Goal: Information Seeking & Learning: Learn about a topic

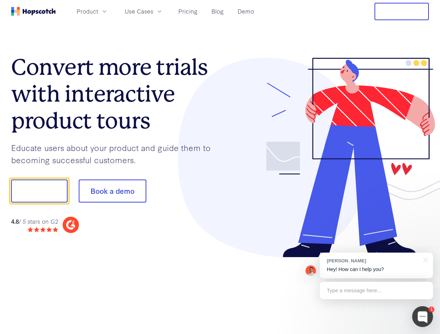
click at [220, 167] on div at bounding box center [324, 158] width 209 height 200
click at [98, 11] on span "Product" at bounding box center [88, 11] width 22 height 9
click at [153, 11] on span "Use Cases" at bounding box center [139, 11] width 29 height 9
click at [401, 11] on button "Free Trial" at bounding box center [401, 11] width 54 height 17
click at [39, 191] on button "Show me!" at bounding box center [39, 191] width 56 height 23
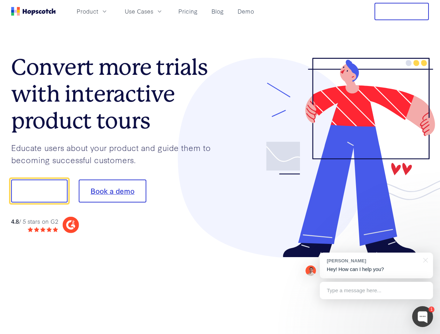
click at [112, 191] on button "Book a demo" at bounding box center [113, 191] width 68 height 23
click at [422, 317] on div at bounding box center [422, 316] width 21 height 21
click at [376, 266] on div at bounding box center [367, 236] width 131 height 139
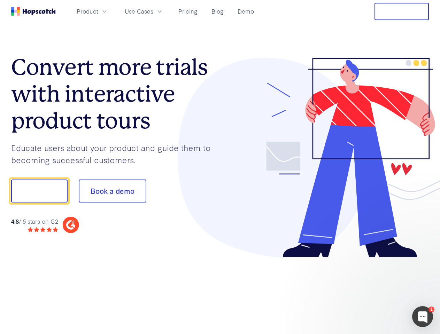
click at [424, 260] on div at bounding box center [367, 236] width 131 height 139
click at [376, 291] on div at bounding box center [367, 236] width 131 height 139
